Goal: Transaction & Acquisition: Purchase product/service

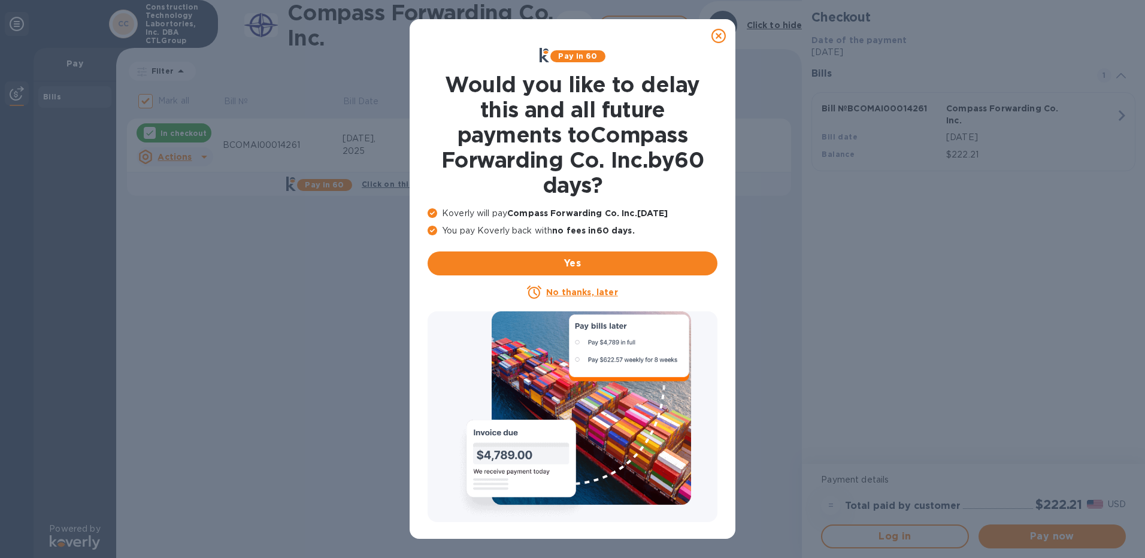
click at [720, 33] on icon at bounding box center [719, 36] width 14 height 14
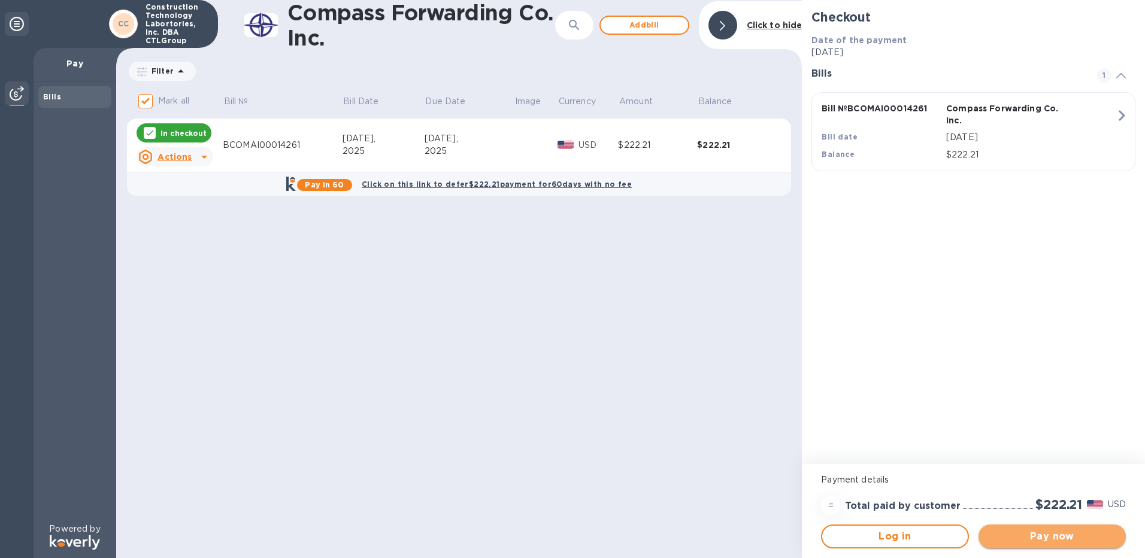
click at [1054, 539] on span "Pay now" at bounding box center [1052, 537] width 128 height 14
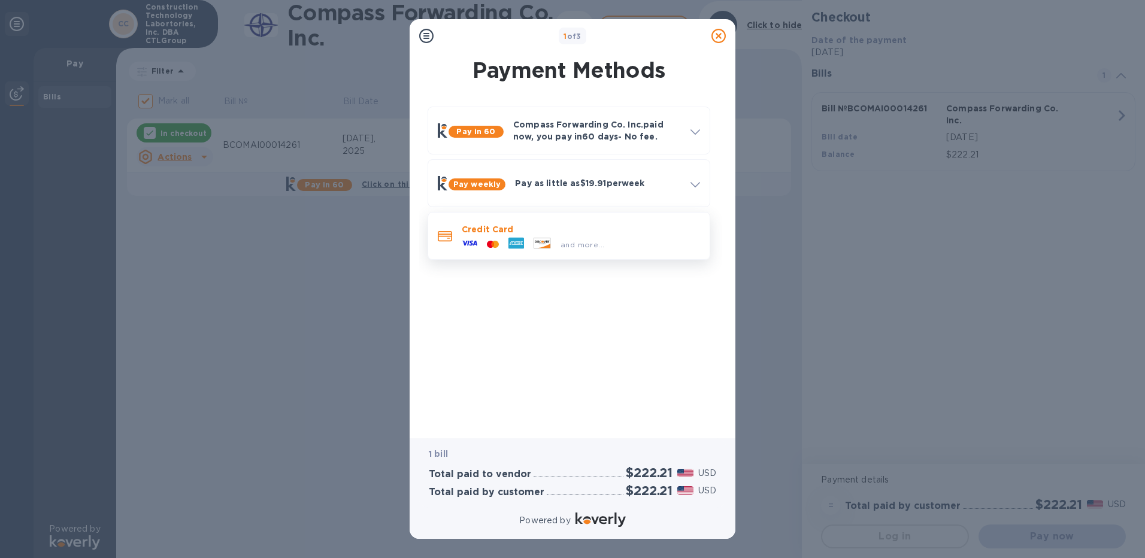
click at [539, 232] on p "Credit Card" at bounding box center [581, 229] width 238 height 12
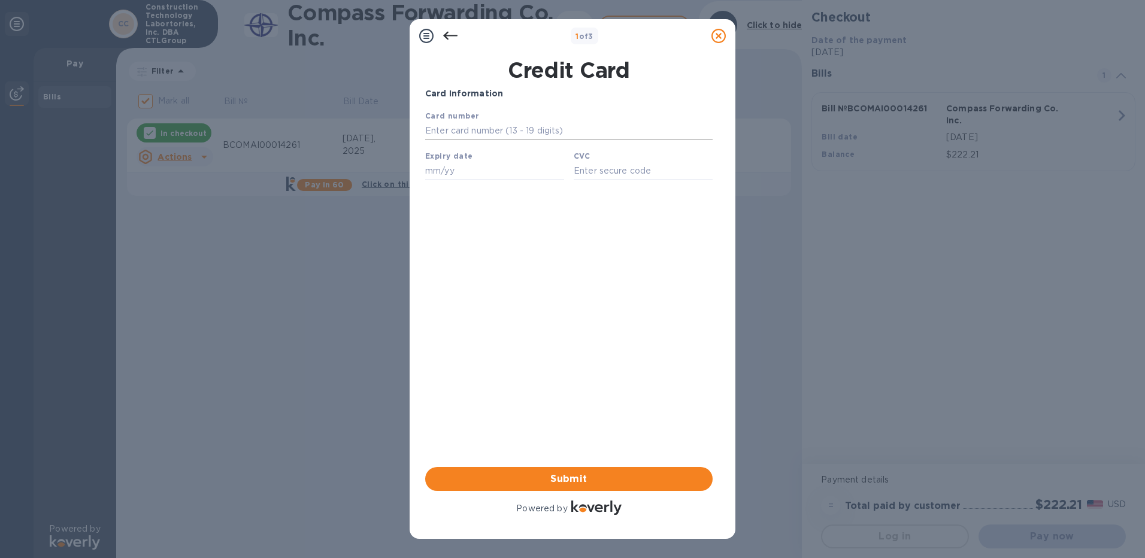
click at [515, 127] on input "text" at bounding box center [569, 131] width 288 height 18
type input "[CREDIT_CARD_NUMBER]"
click at [543, 170] on input "text" at bounding box center [494, 171] width 139 height 18
type input "05/29"
click at [613, 172] on input "text" at bounding box center [643, 171] width 139 height 18
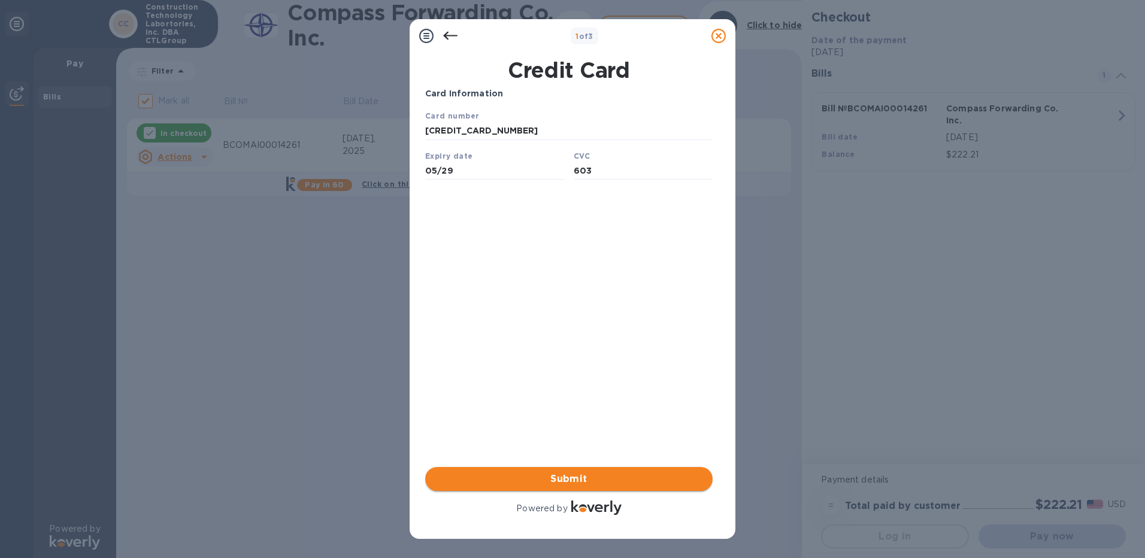
type input "603"
click at [570, 479] on span "Submit" at bounding box center [569, 479] width 268 height 14
